Goal: Task Accomplishment & Management: Complete application form

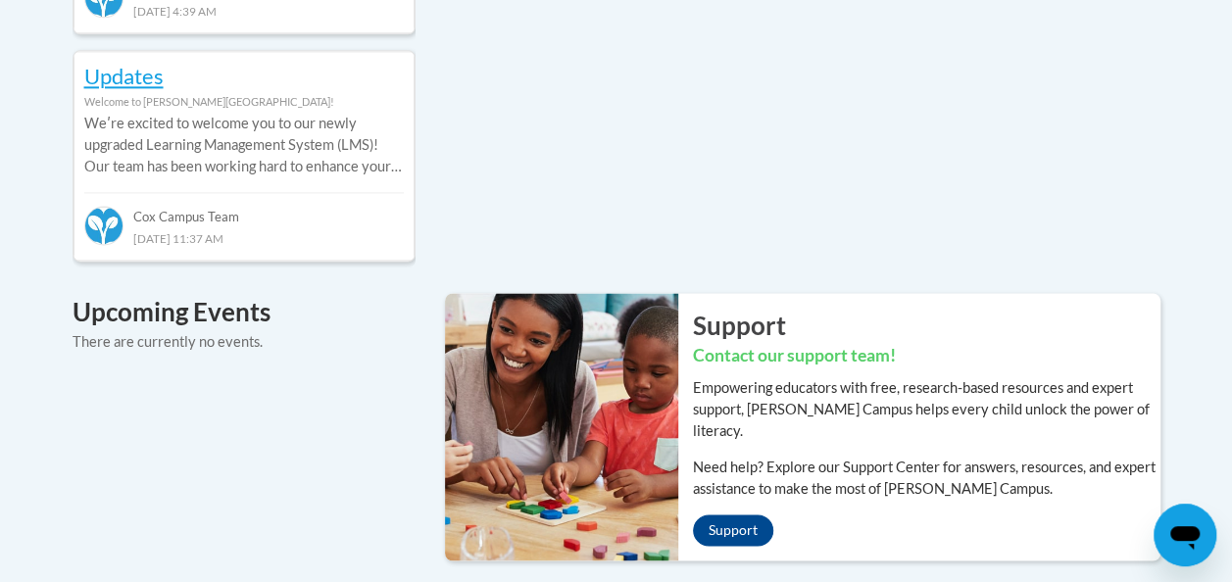
scroll to position [1275, 0]
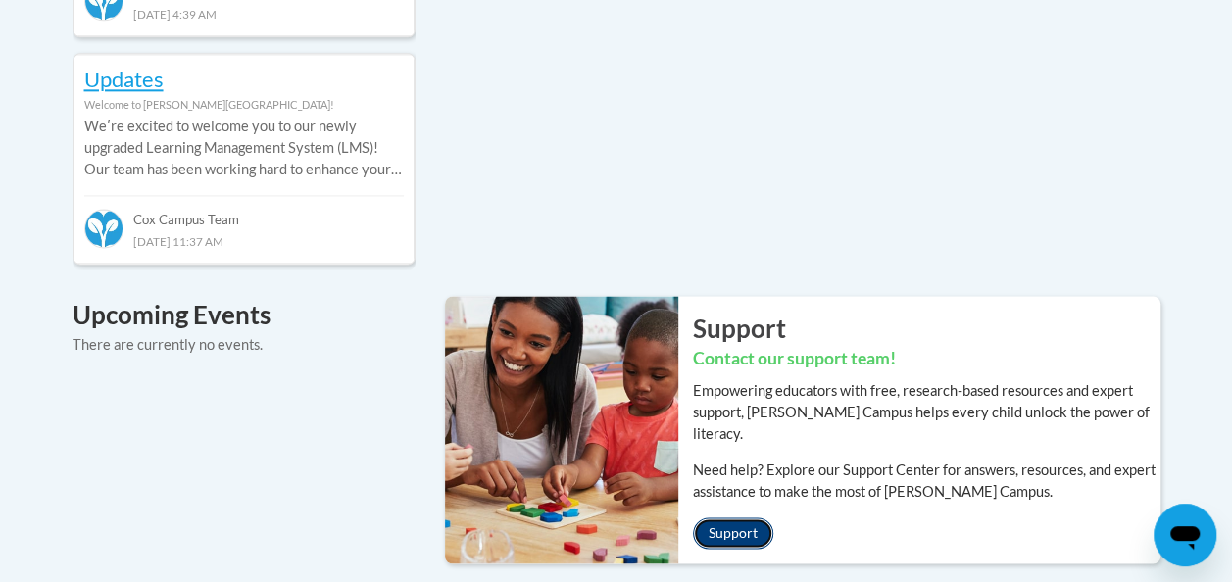
click at [729, 518] on link "Support" at bounding box center [733, 533] width 80 height 31
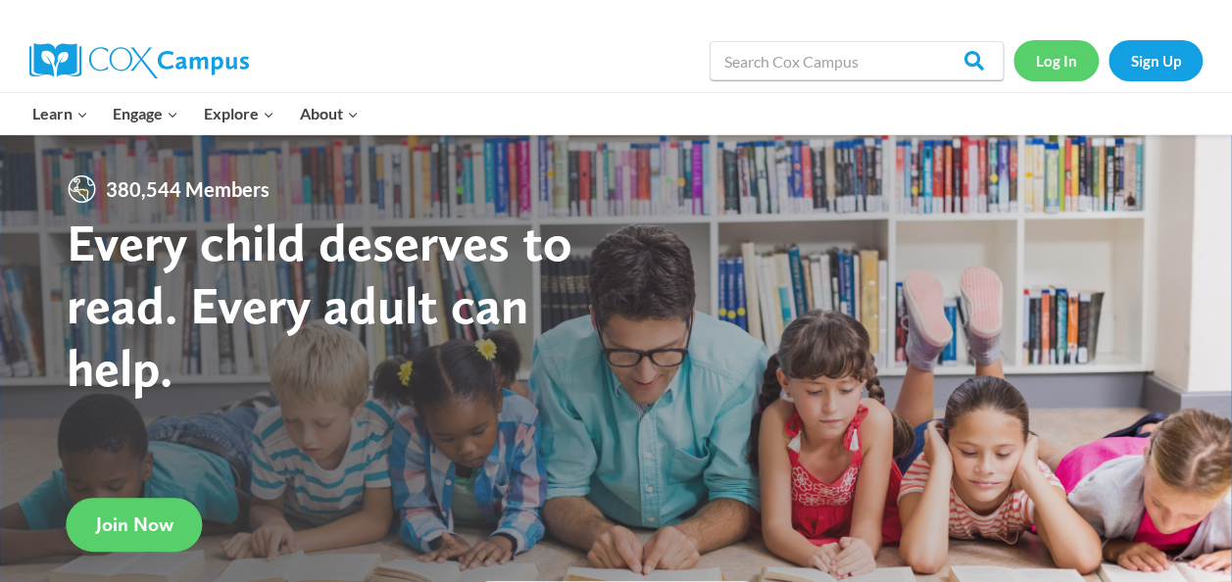
click at [1059, 63] on link "Log In" at bounding box center [1056, 60] width 85 height 40
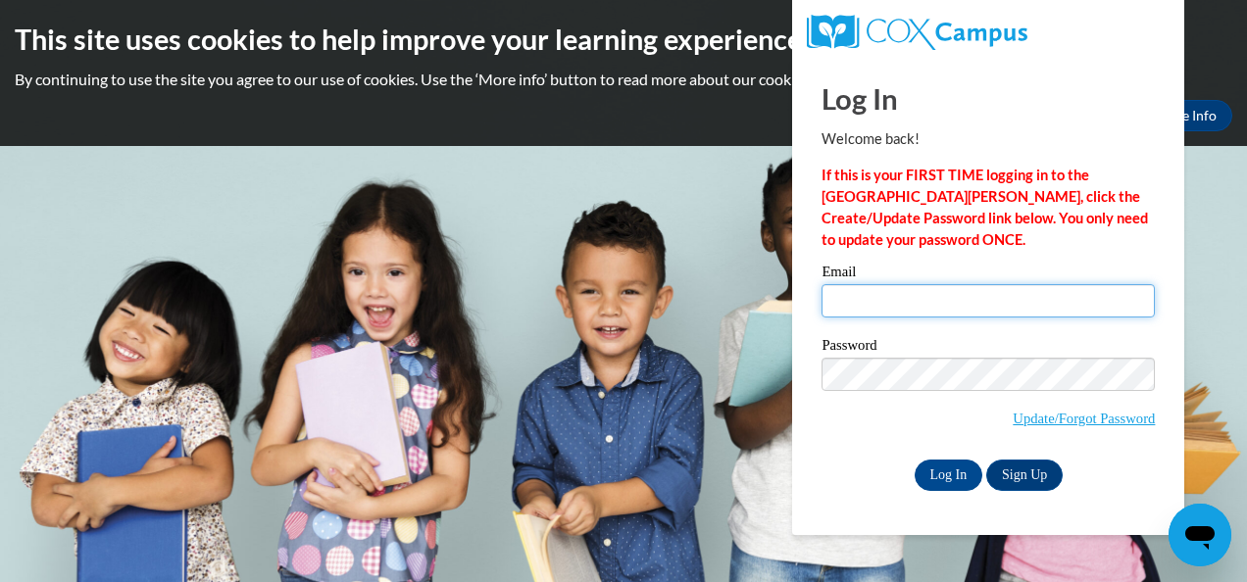
click at [901, 295] on input "Email" at bounding box center [988, 300] width 333 height 33
type input "carolina.certo@steppingstonesmuseum.org"
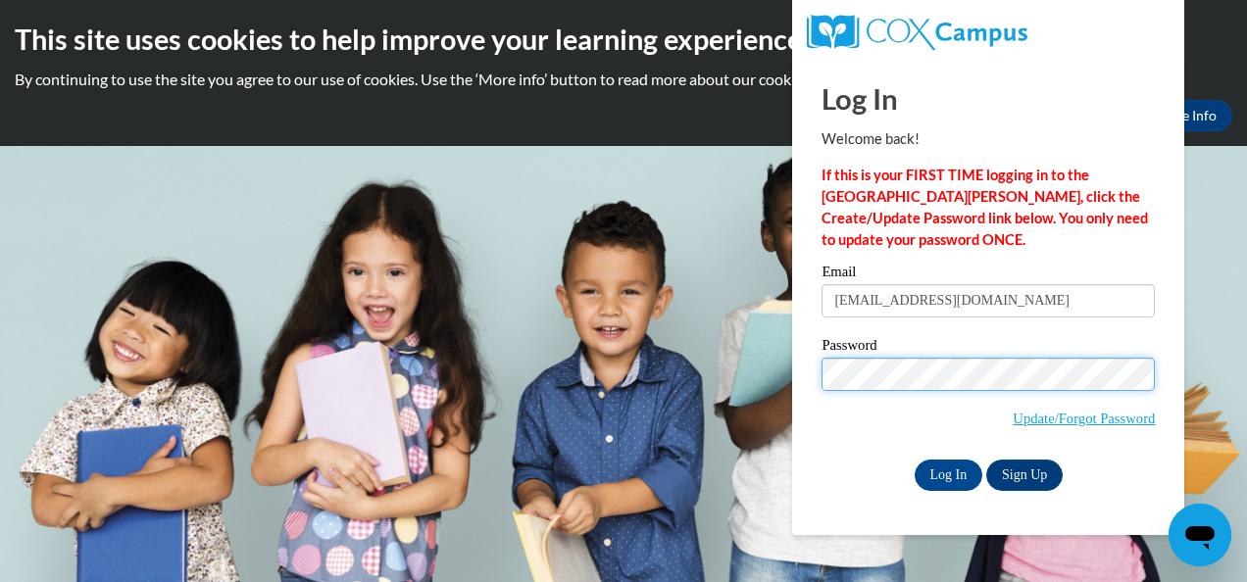
click at [915, 460] on input "Log In" at bounding box center [949, 475] width 69 height 31
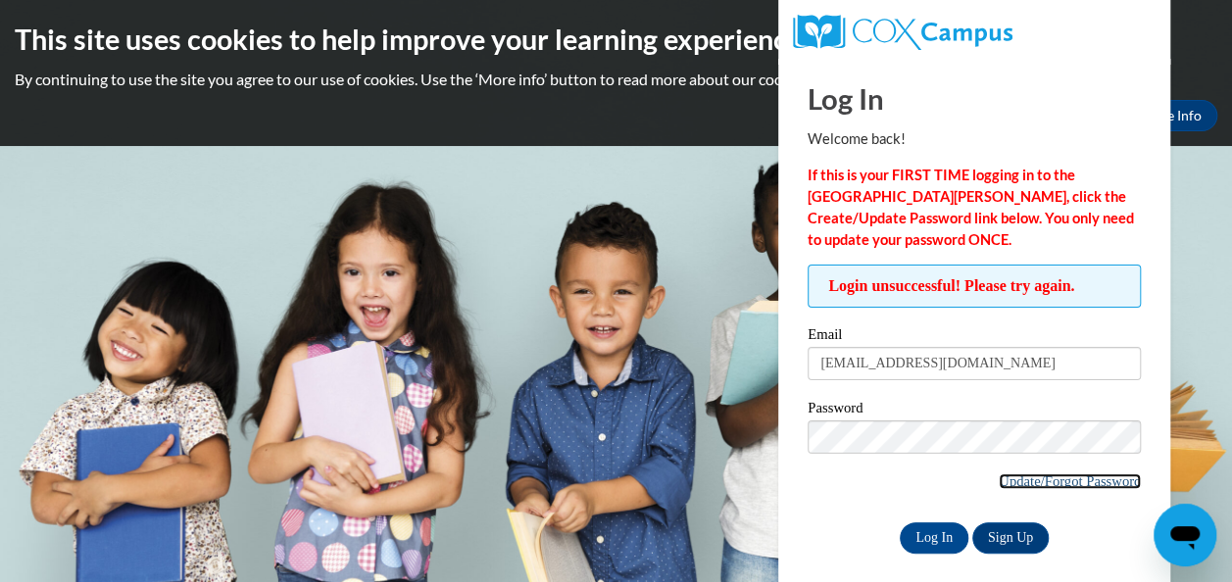
click at [1016, 477] on link "Update/Forgot Password" at bounding box center [1070, 482] width 142 height 16
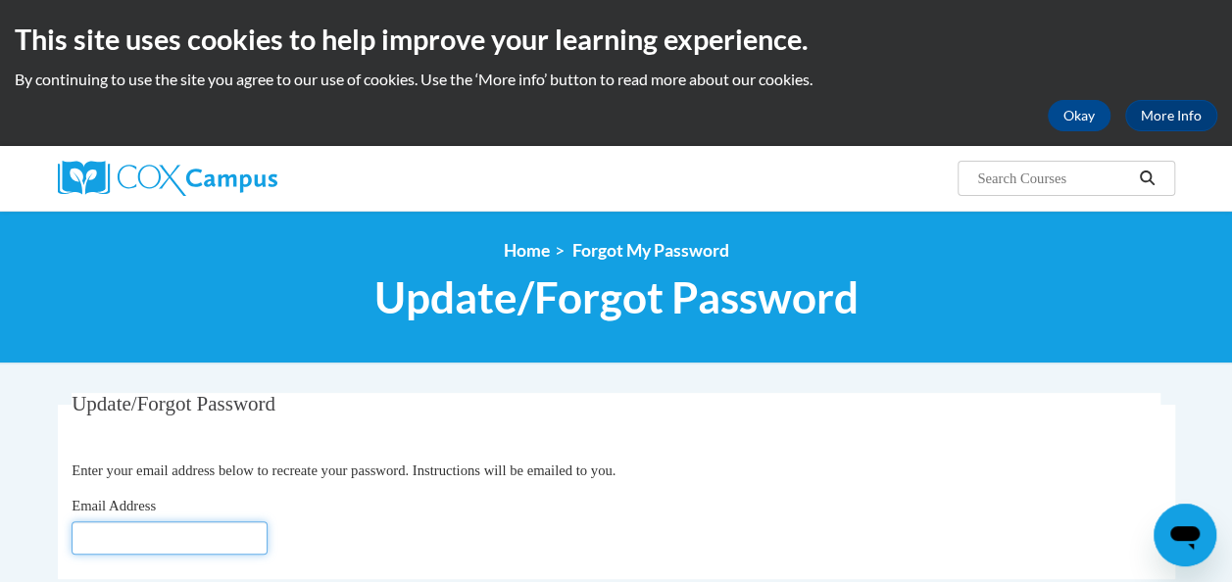
click at [223, 539] on input "Email Address" at bounding box center [170, 538] width 196 height 33
type input "[EMAIL_ADDRESS][DOMAIN_NAME]"
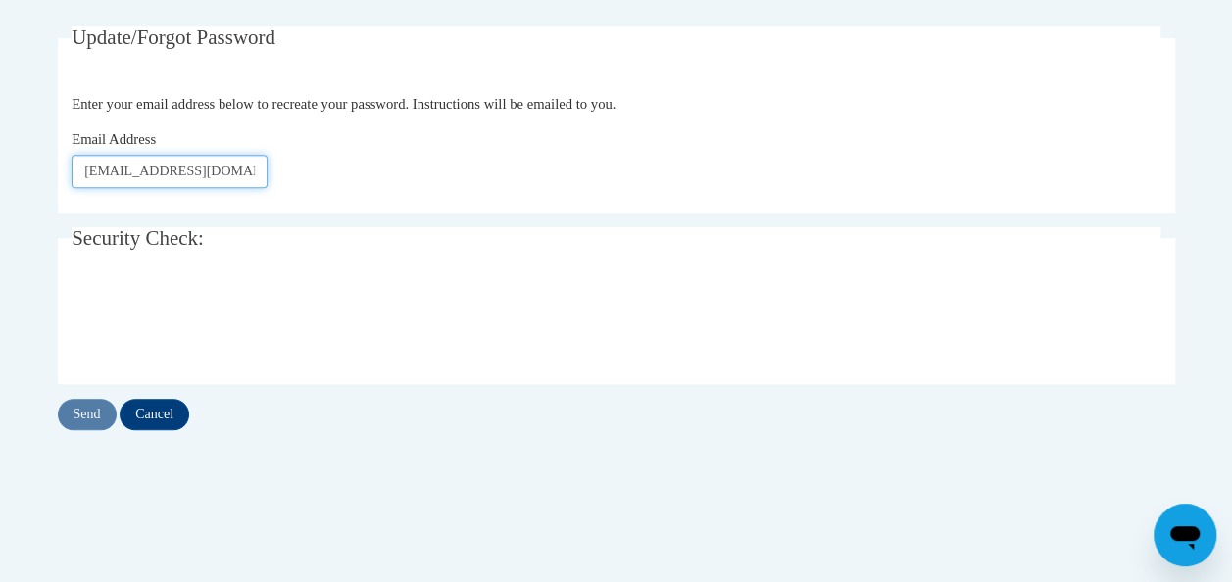
scroll to position [373, 0]
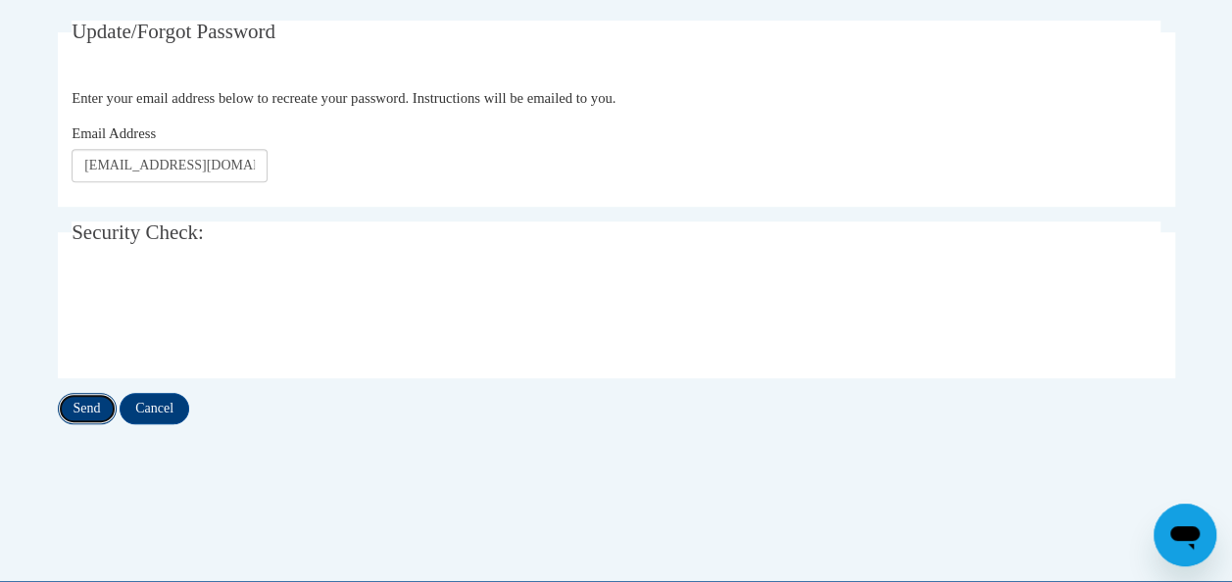
click at [90, 418] on input "Send" at bounding box center [87, 408] width 59 height 31
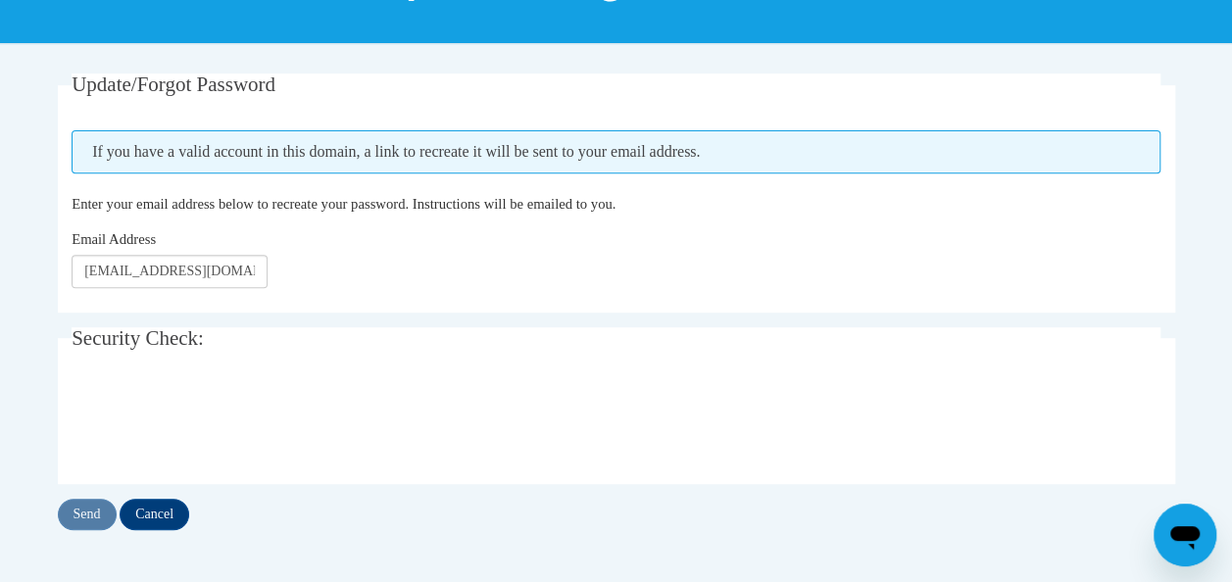
scroll to position [322, 0]
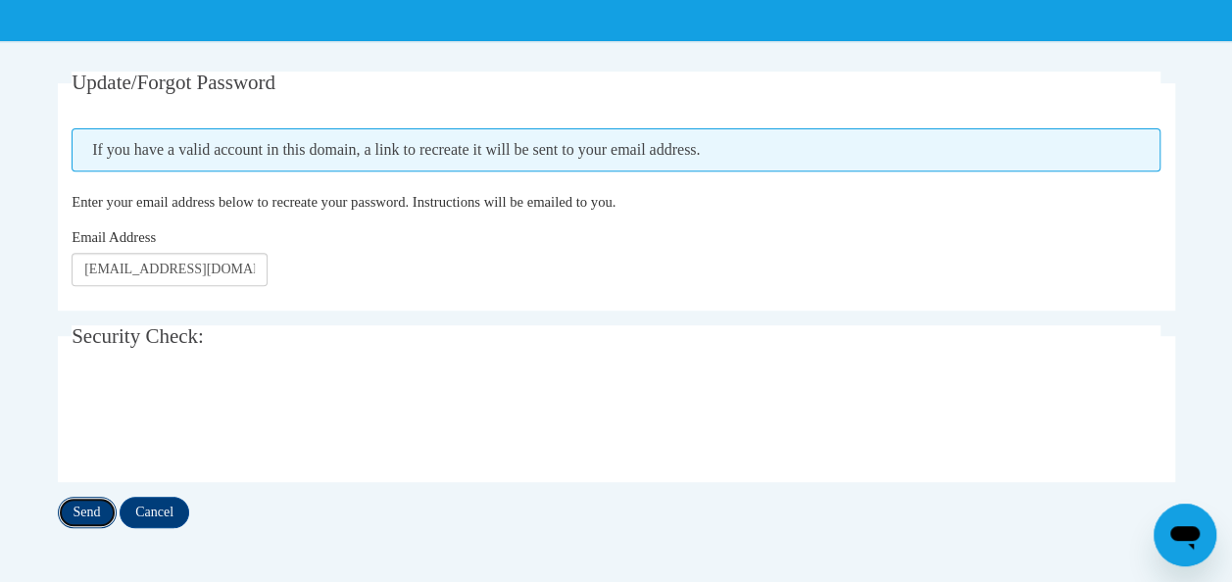
click at [95, 517] on input "Send" at bounding box center [87, 512] width 59 height 31
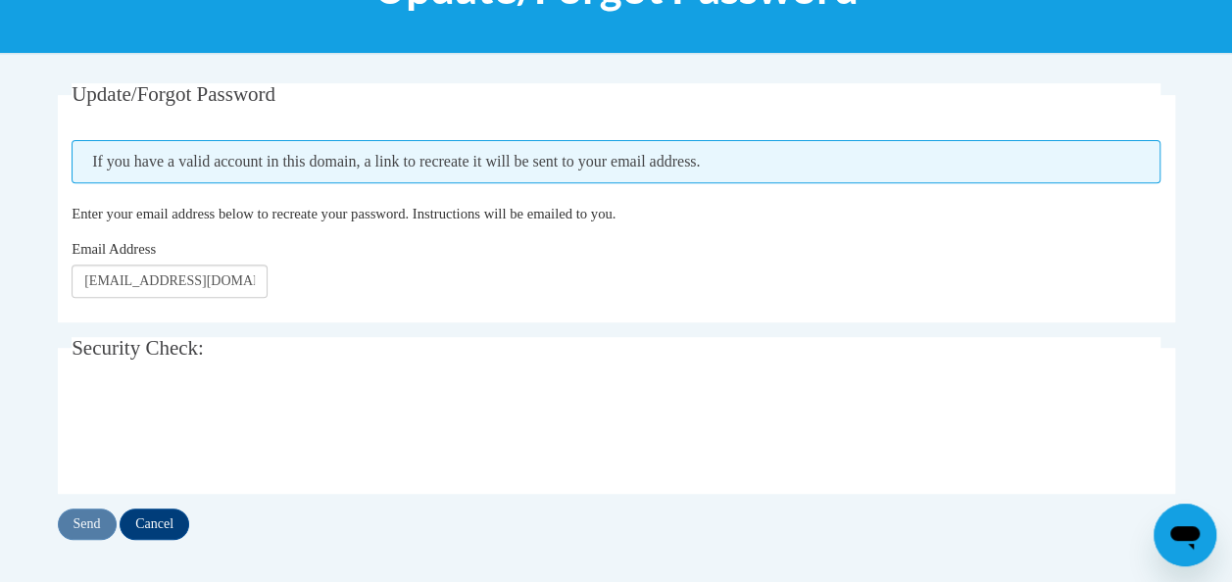
scroll to position [326, 0]
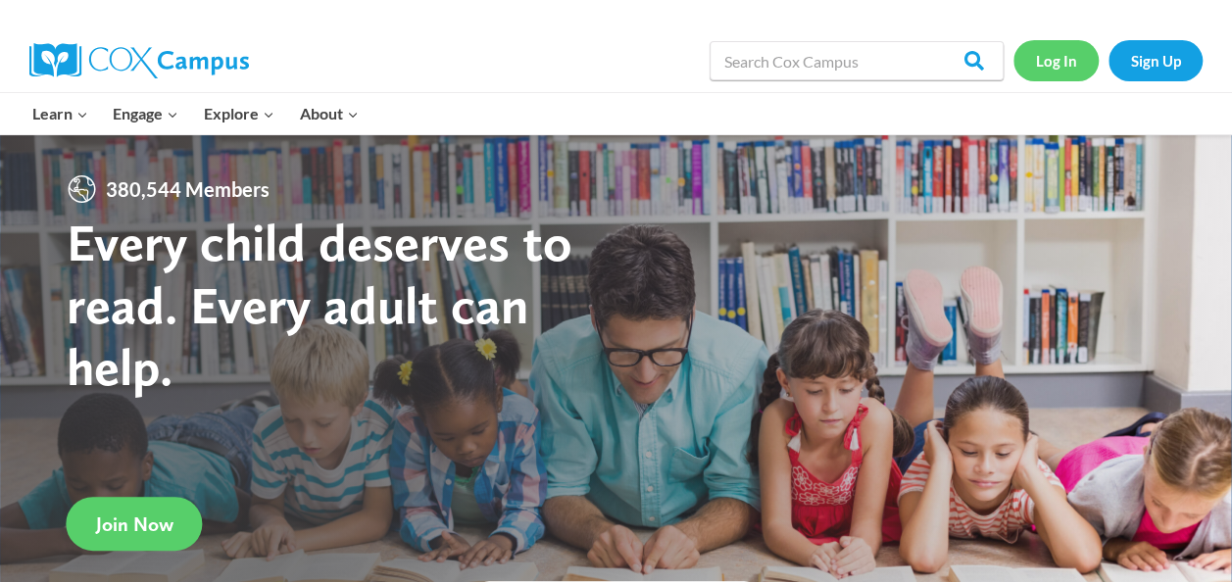
click at [1048, 66] on link "Log In" at bounding box center [1056, 60] width 85 height 40
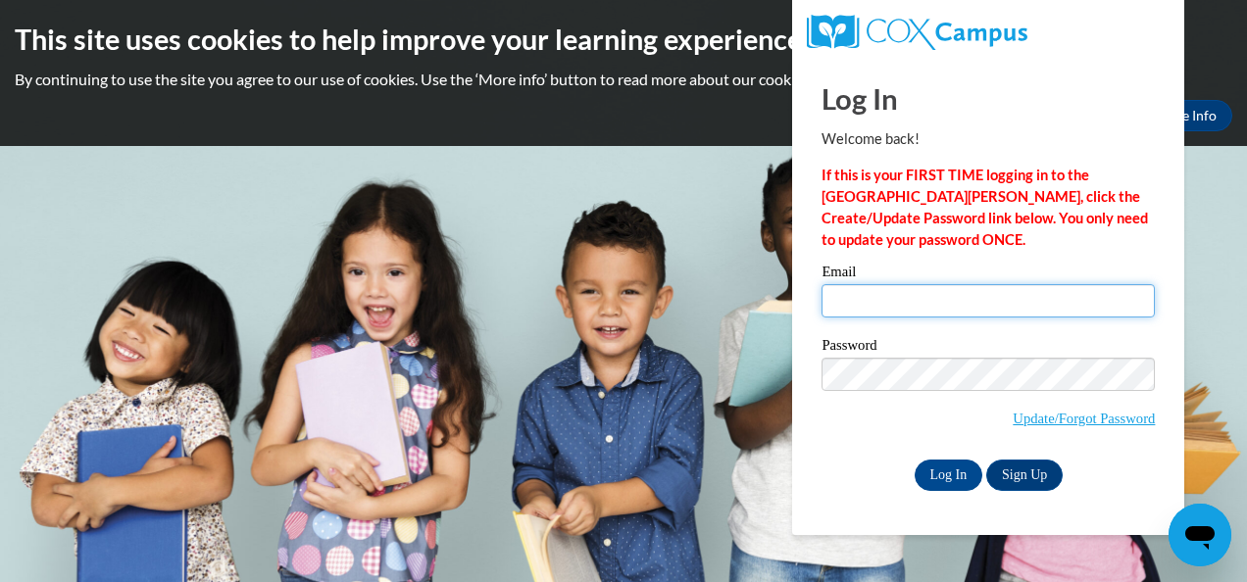
click at [838, 294] on input "Email" at bounding box center [988, 300] width 333 height 33
type input "krolina18@hotmail.com"
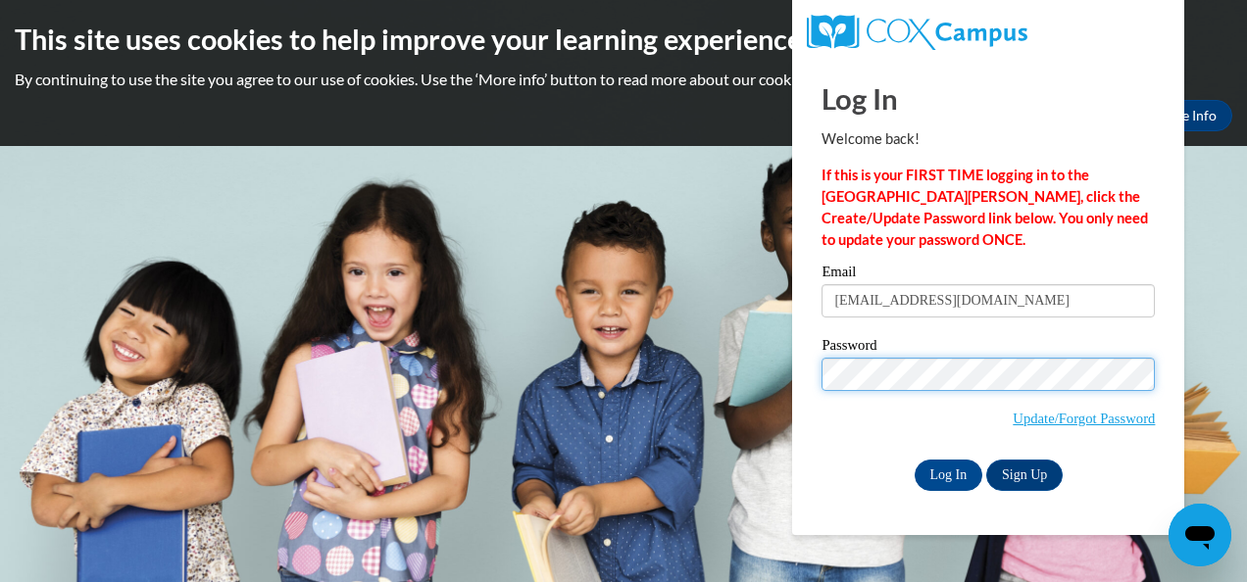
click at [915, 460] on input "Log In" at bounding box center [949, 475] width 69 height 31
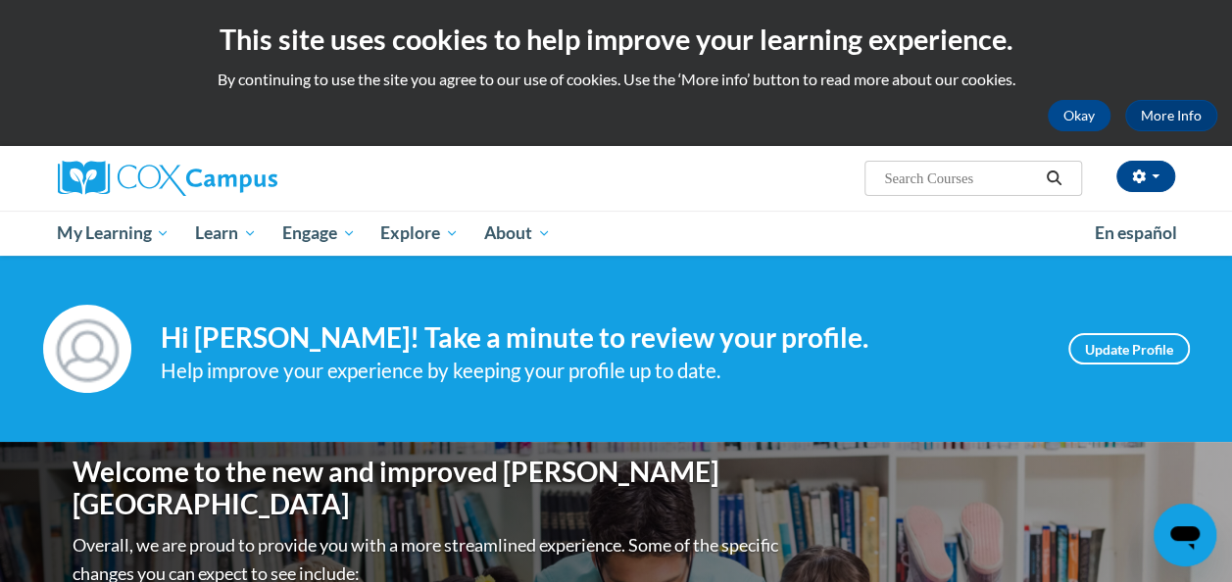
click at [1109, 33] on h2 "This site uses cookies to help improve your learning experience." at bounding box center [616, 39] width 1203 height 39
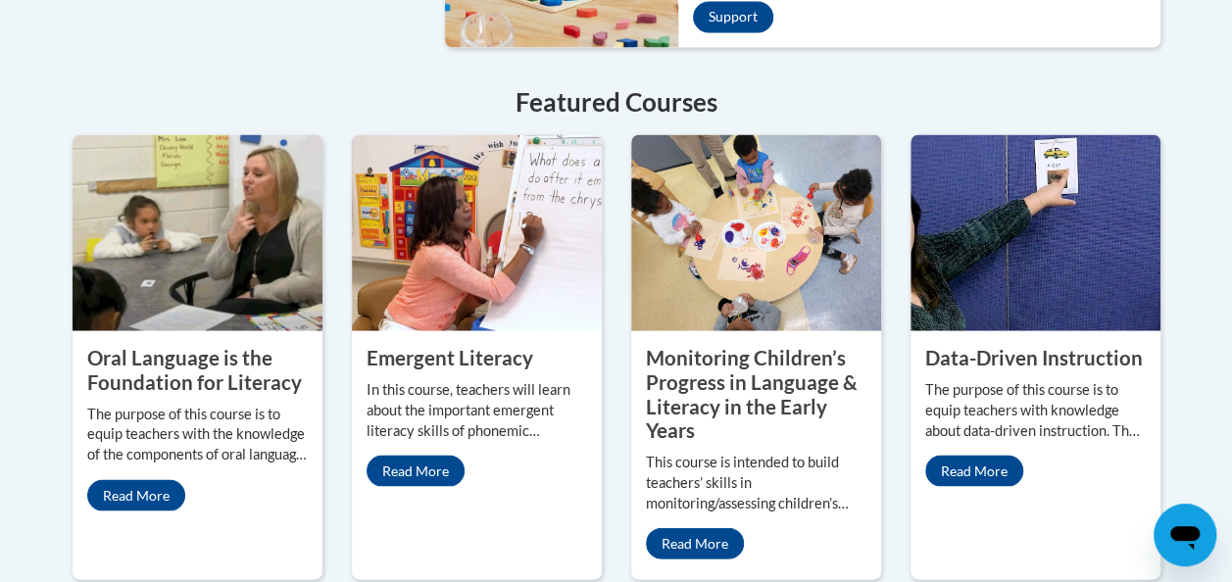
scroll to position [1816, 0]
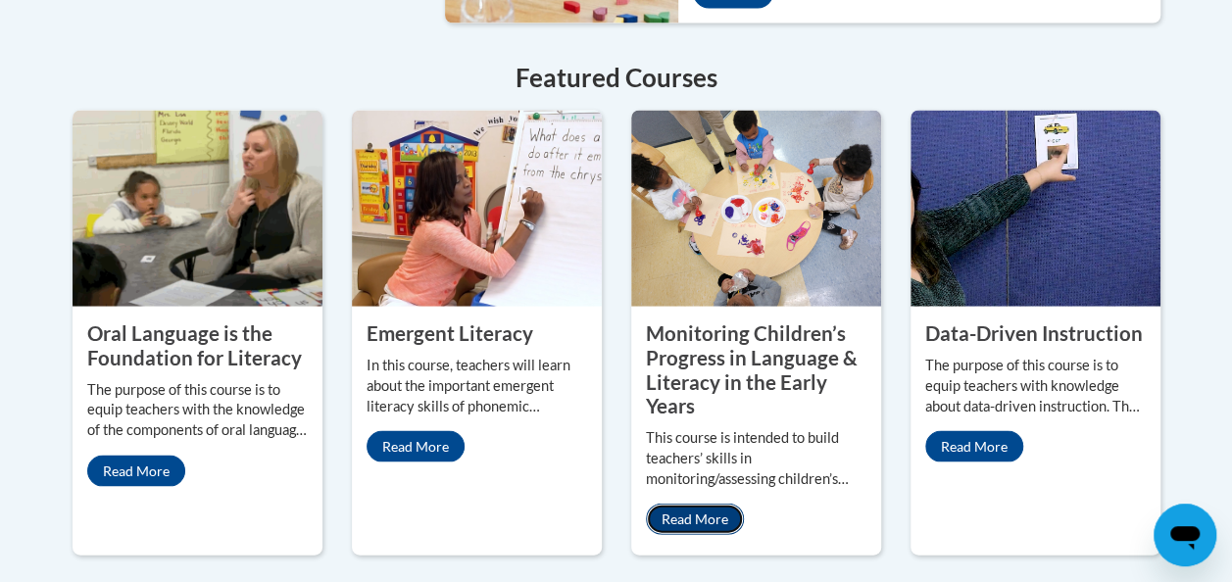
click at [677, 503] on link "Read More" at bounding box center [695, 518] width 98 height 31
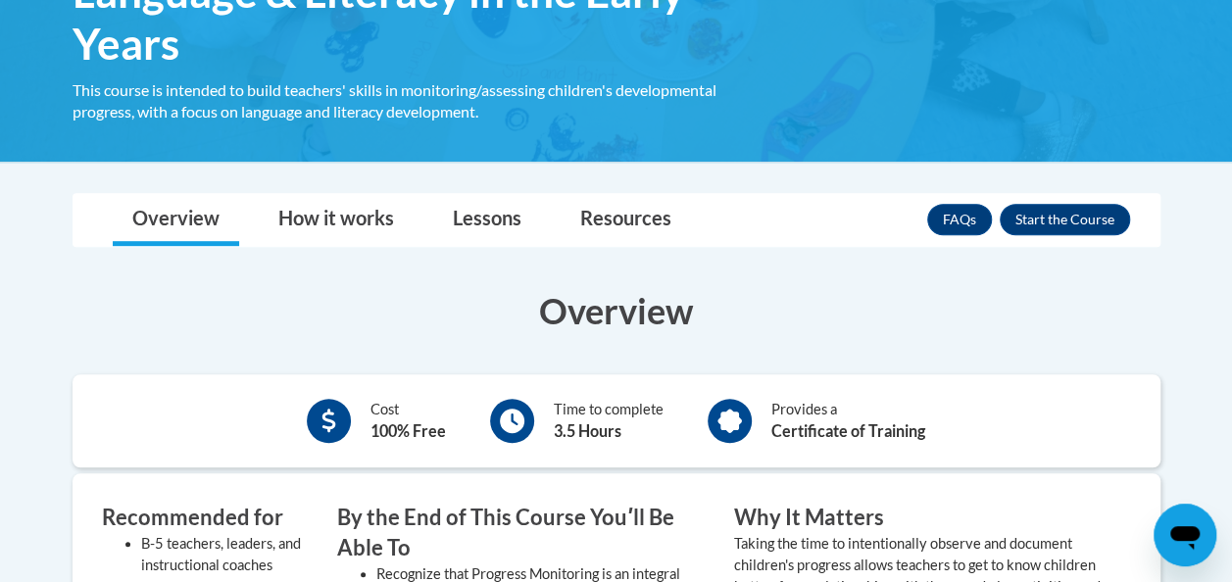
scroll to position [424, 0]
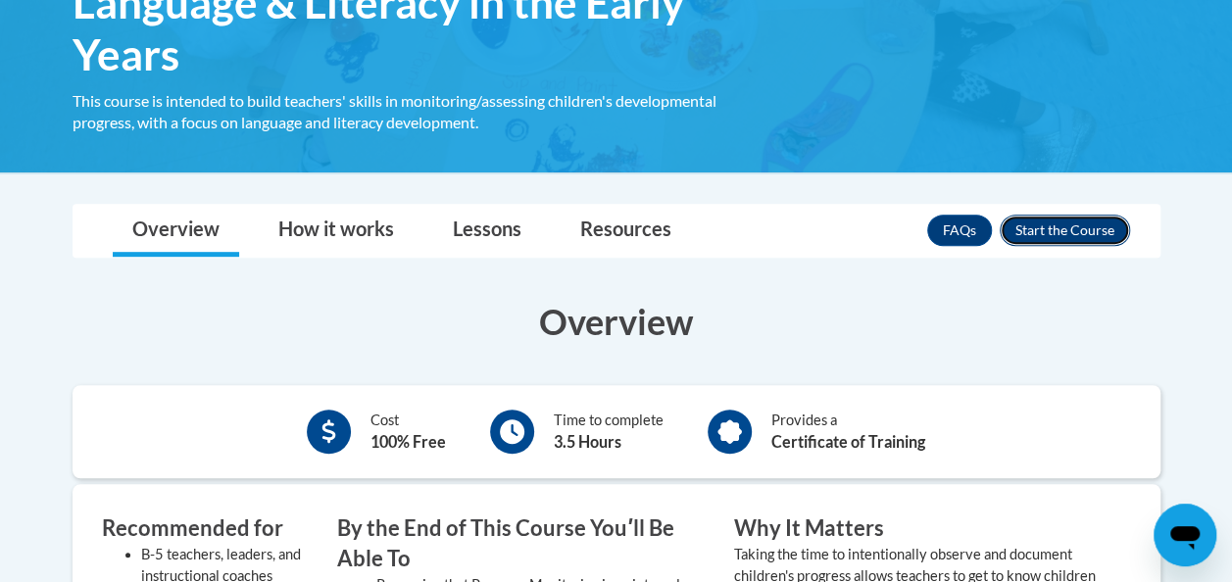
click at [1087, 222] on button "Enroll" at bounding box center [1065, 230] width 130 height 31
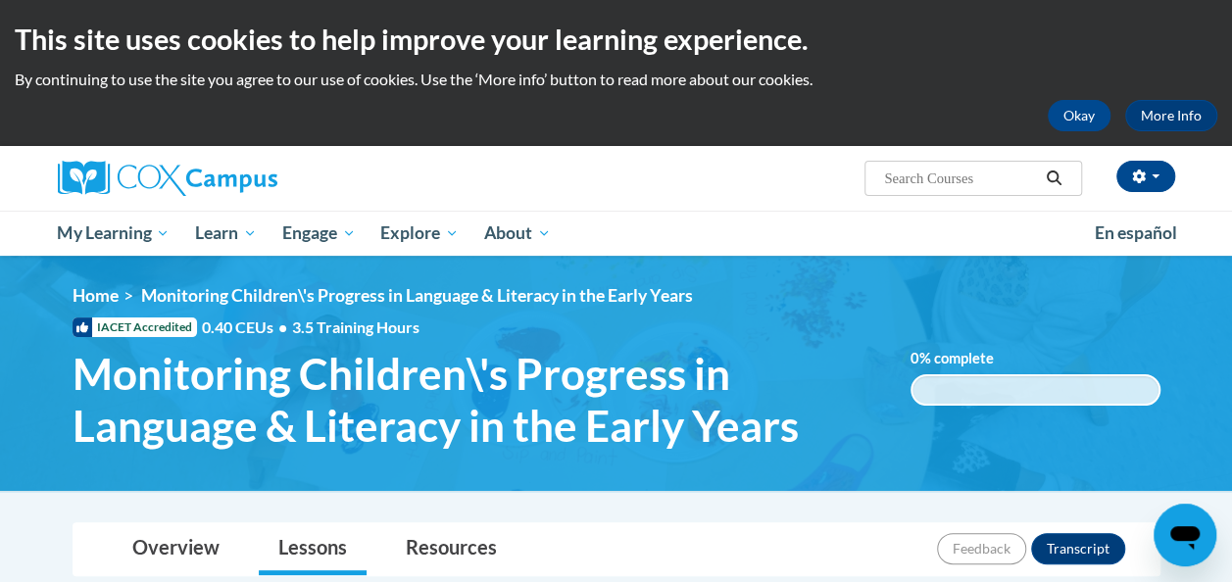
click at [33, 35] on h2 "This site uses cookies to help improve your learning experience." at bounding box center [616, 39] width 1203 height 39
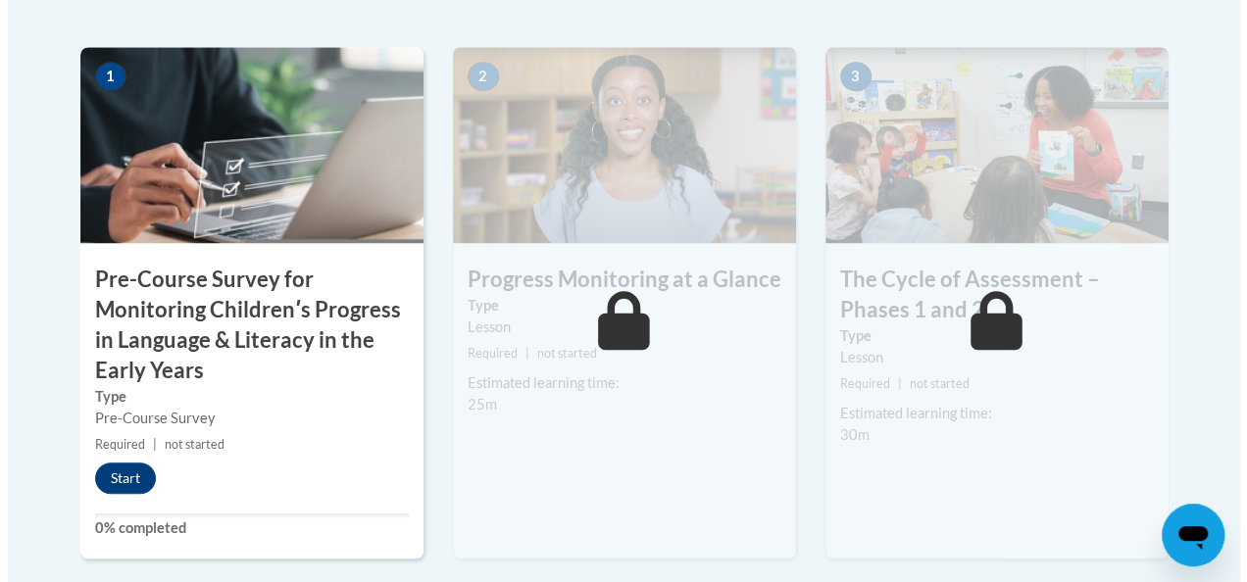
scroll to position [663, 0]
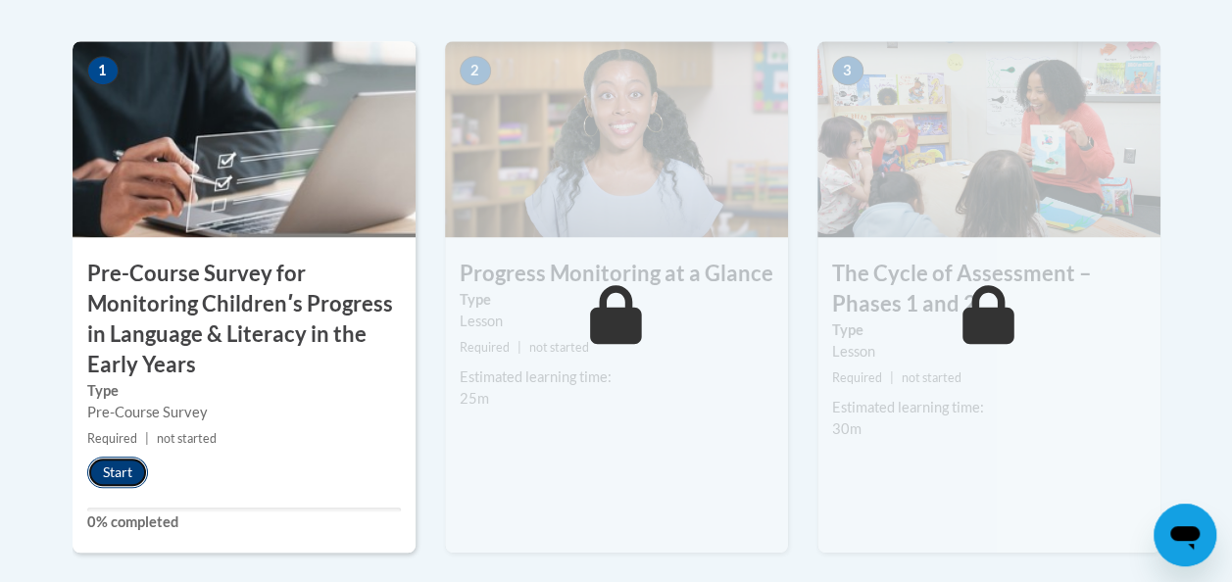
click at [125, 478] on button "Start" at bounding box center [117, 472] width 61 height 31
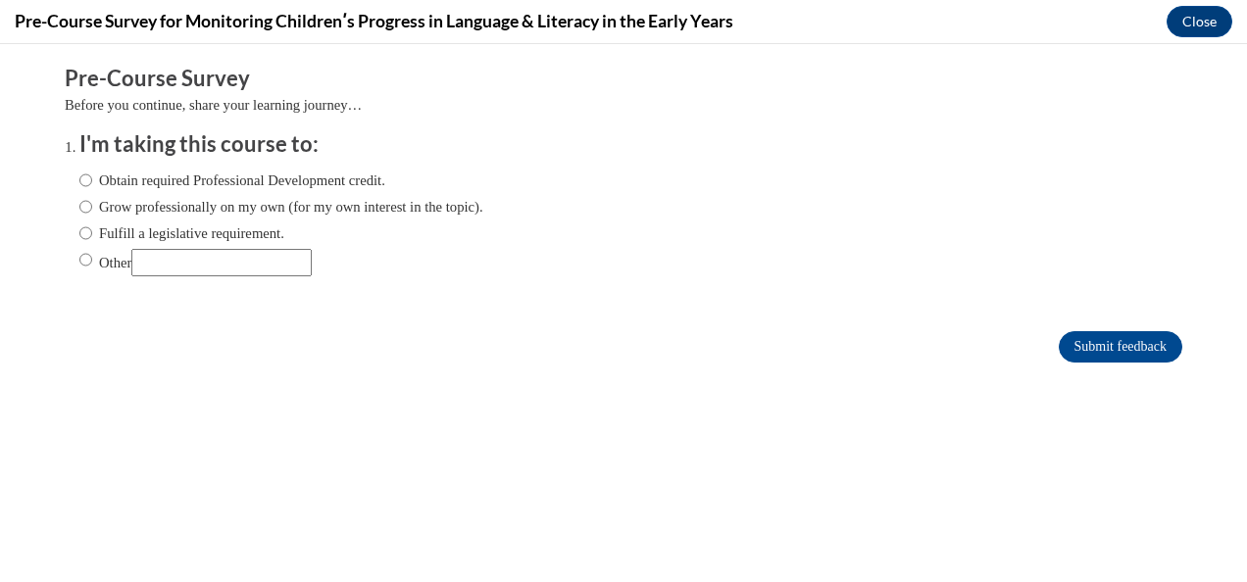
scroll to position [0, 0]
click at [79, 204] on label "Grow professionally on my own (for my own interest in the topic)." at bounding box center [281, 207] width 404 height 22
click at [79, 204] on input "Grow professionally on my own (for my own interest in the topic)." at bounding box center [85, 207] width 13 height 22
radio input "true"
click at [1093, 335] on input "Submit feedback" at bounding box center [1121, 346] width 124 height 31
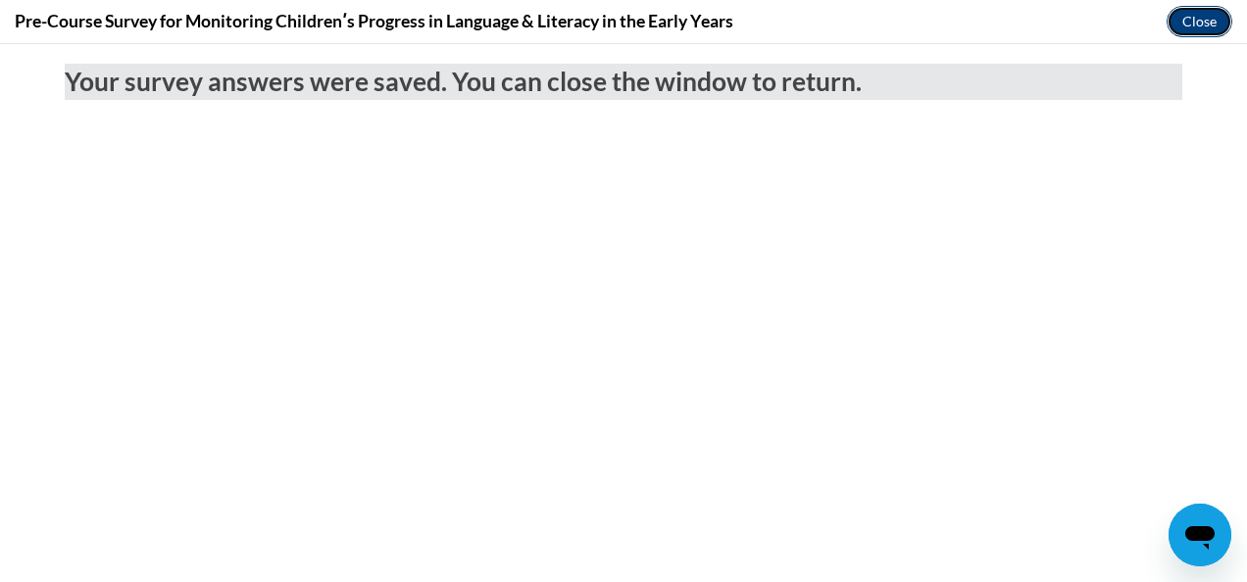
click at [1195, 22] on button "Close" at bounding box center [1200, 21] width 66 height 31
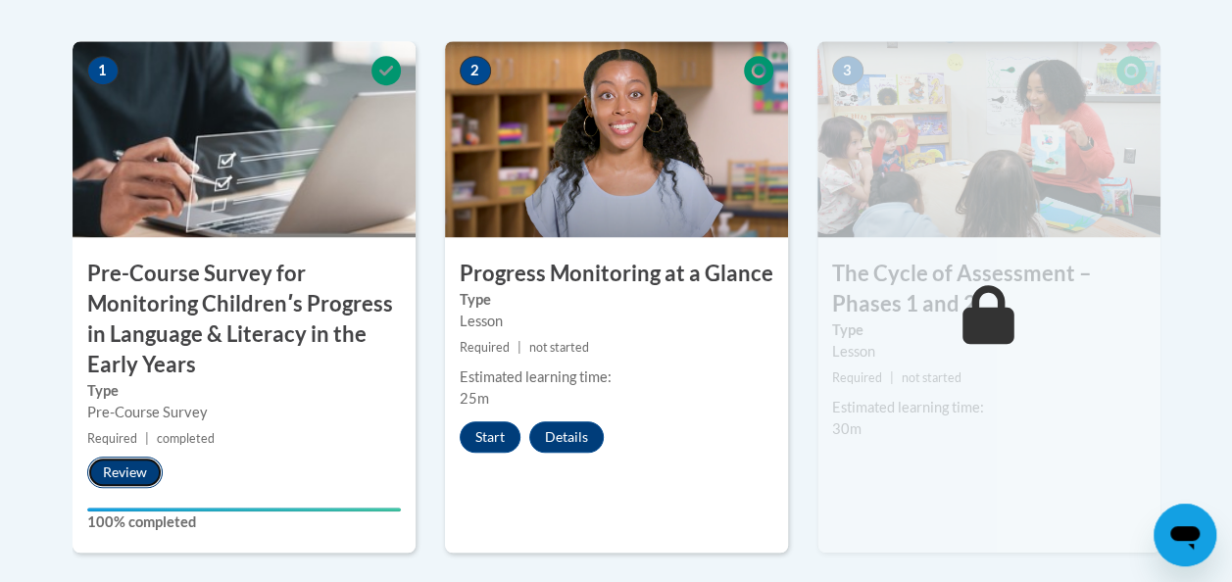
click at [124, 467] on button "Review" at bounding box center [124, 472] width 75 height 31
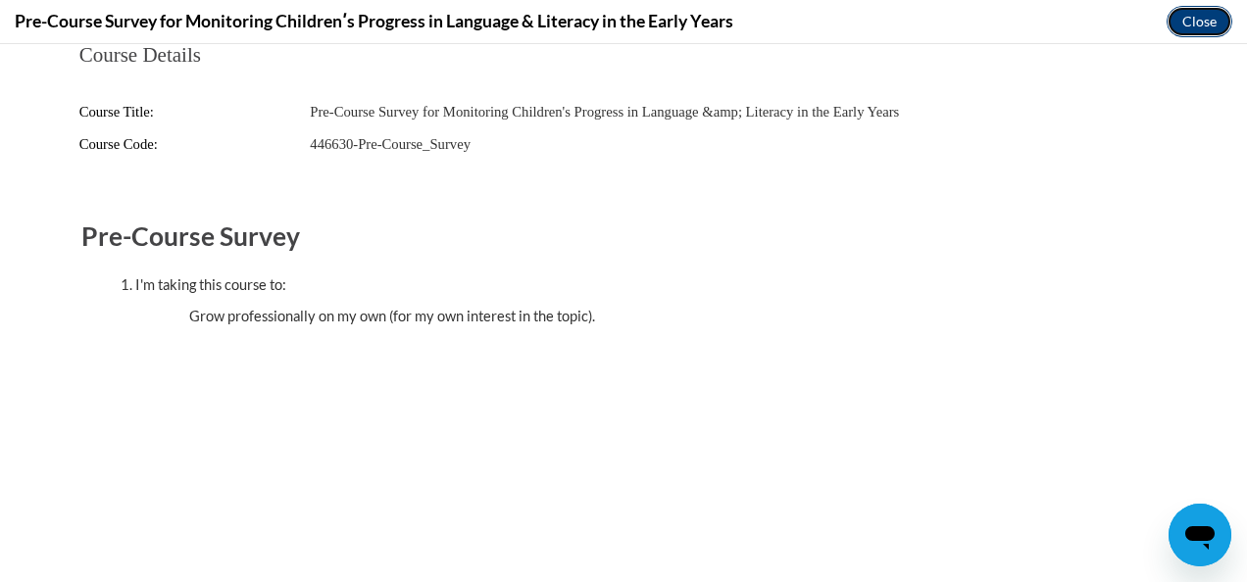
click at [1204, 21] on button "Close" at bounding box center [1200, 21] width 66 height 31
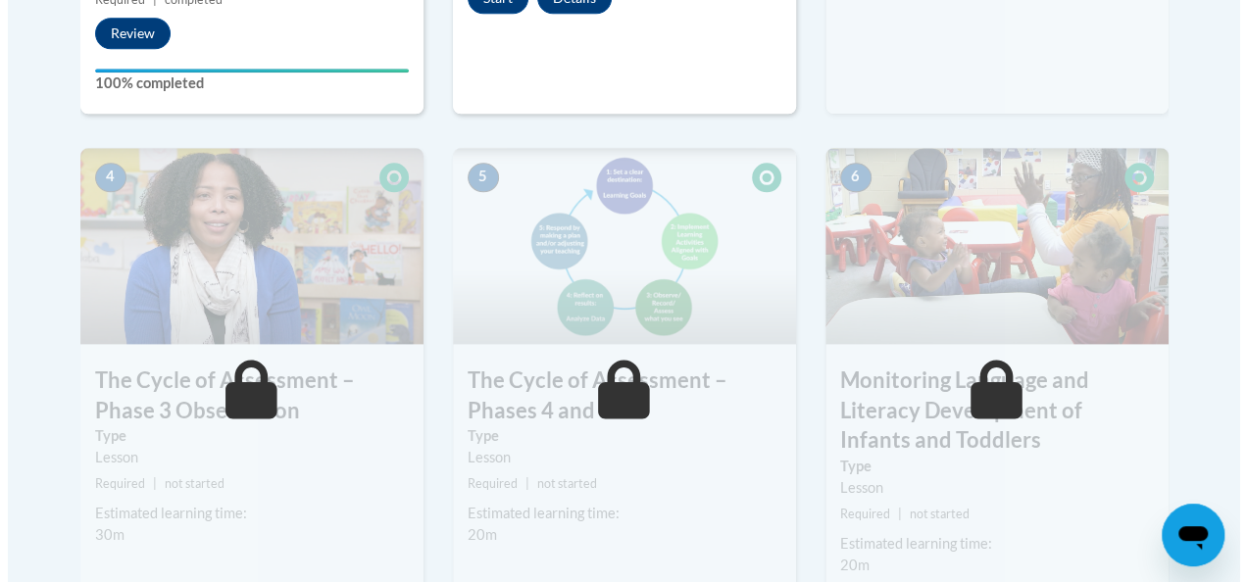
scroll to position [798, 0]
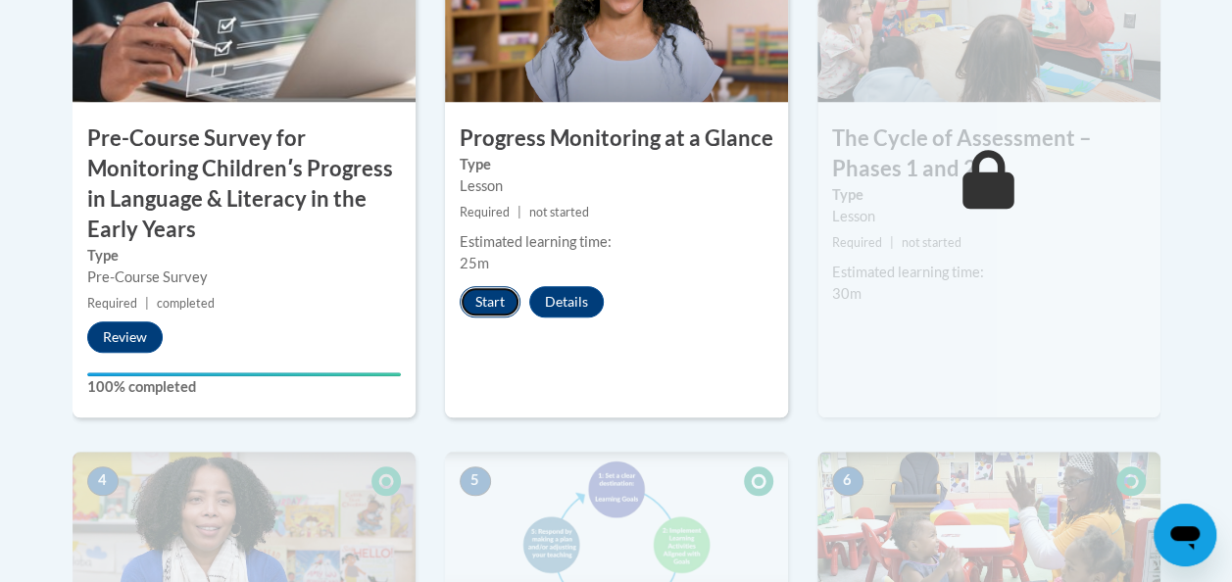
click at [479, 306] on button "Start" at bounding box center [490, 301] width 61 height 31
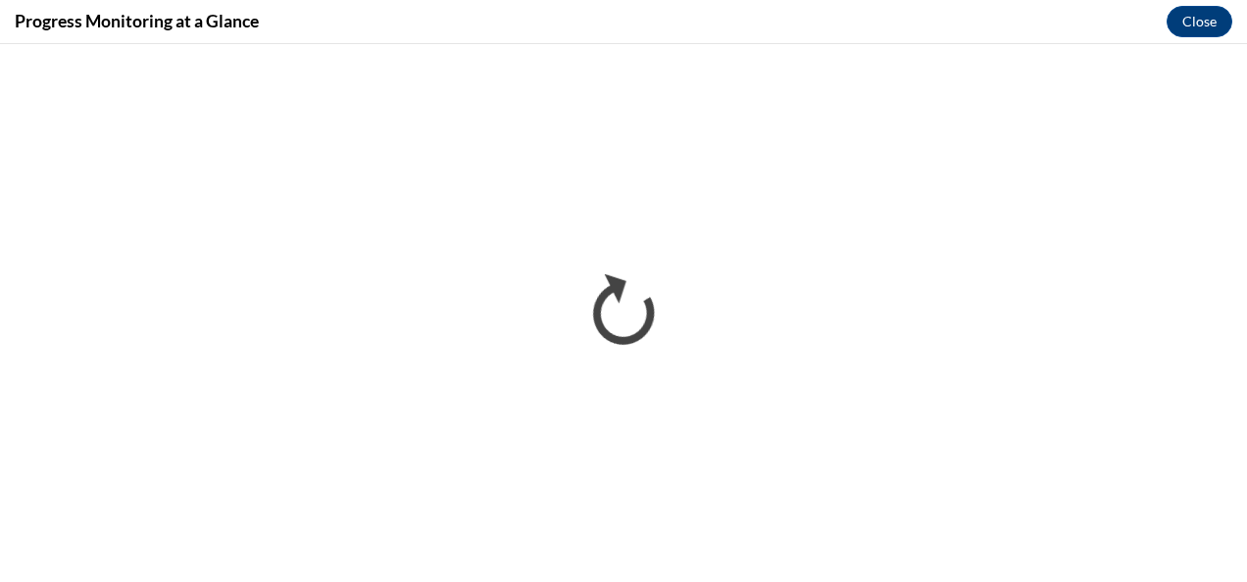
scroll to position [0, 0]
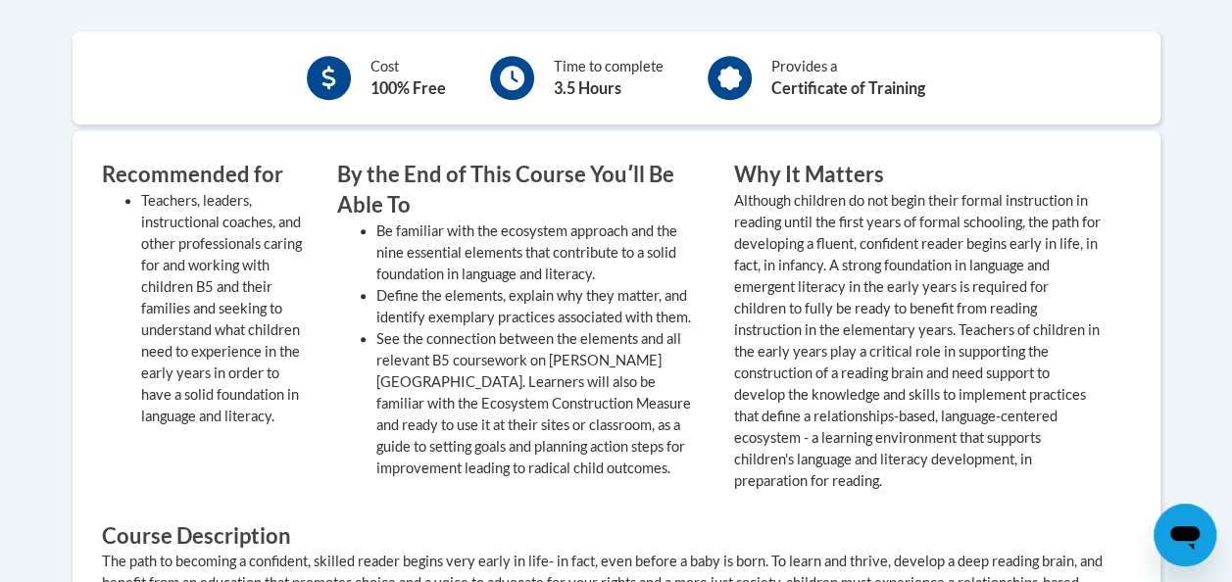
scroll to position [947, 0]
